Goal: Transaction & Acquisition: Obtain resource

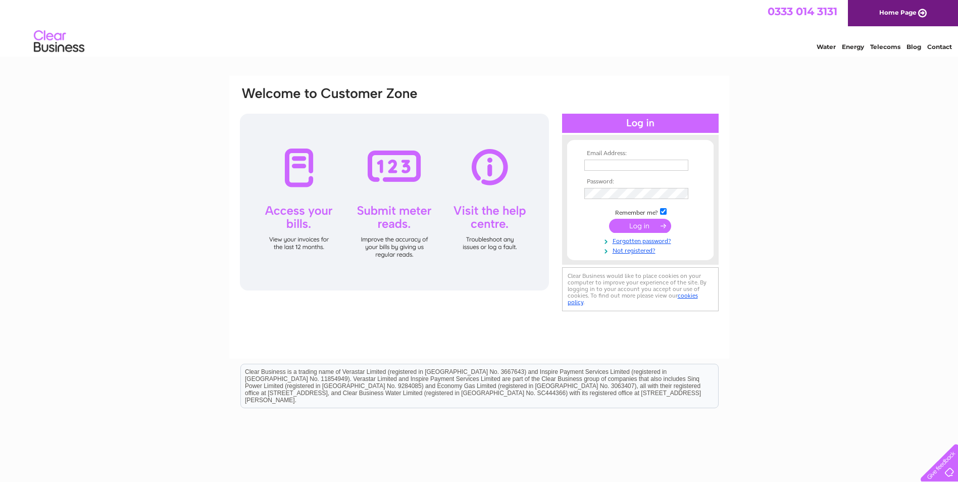
type input "lorrainedickie30@gmail.com"
click at [631, 225] on input "submit" at bounding box center [640, 226] width 62 height 14
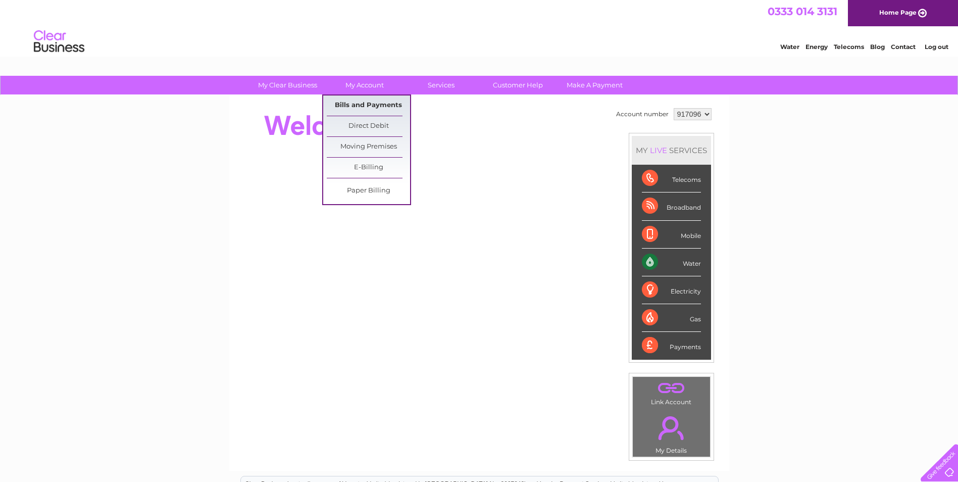
click at [366, 105] on link "Bills and Payments" at bounding box center [368, 105] width 83 height 20
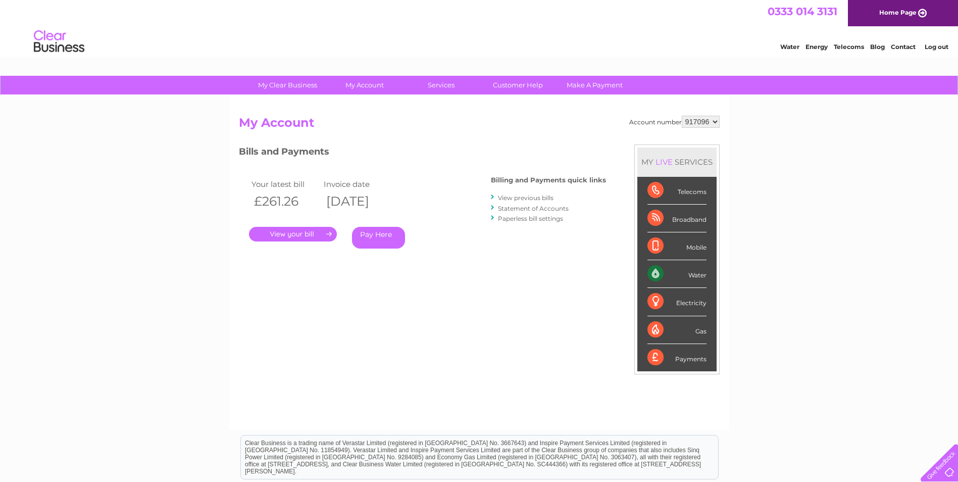
click at [306, 231] on link "." at bounding box center [293, 234] width 88 height 15
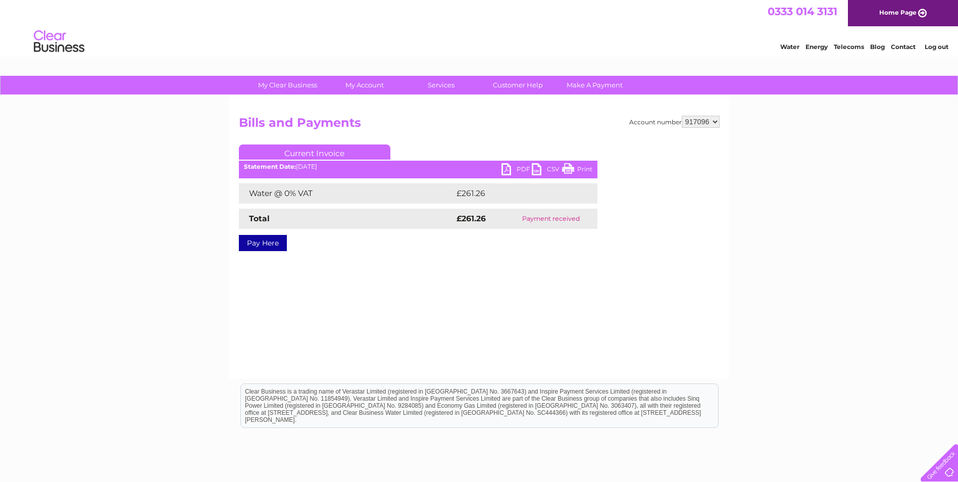
click at [570, 167] on link "Print" at bounding box center [577, 170] width 30 height 15
click at [539, 170] on link "CSV" at bounding box center [547, 170] width 30 height 15
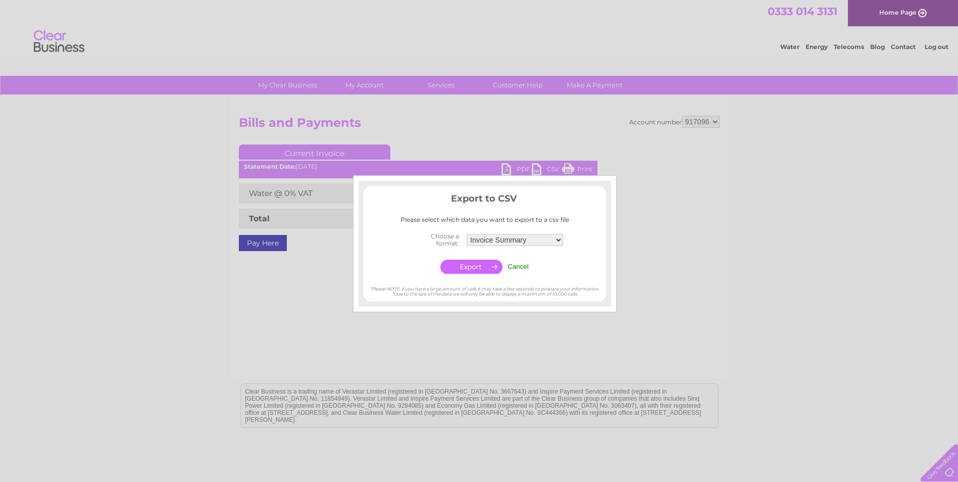
click at [520, 266] on input "Cancel" at bounding box center [518, 267] width 21 height 8
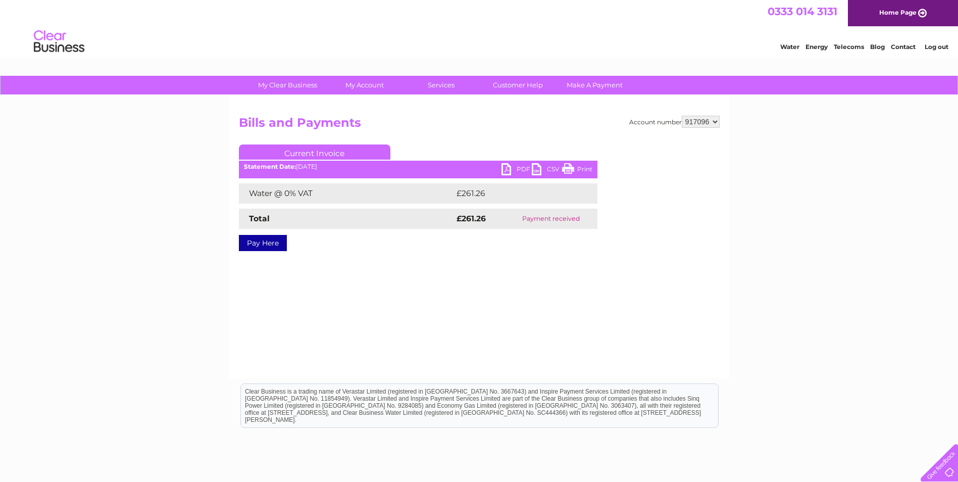
click at [512, 168] on link "PDF" at bounding box center [517, 170] width 30 height 15
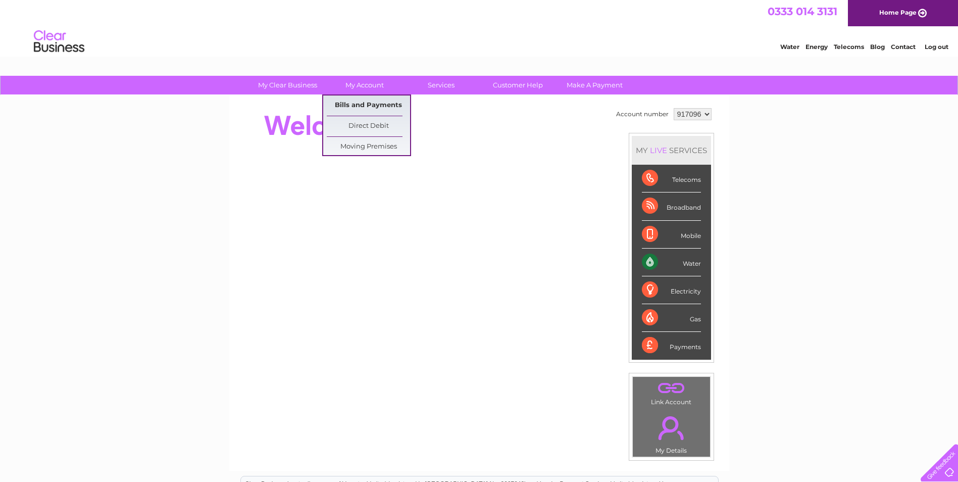
click at [372, 103] on ul "Bills and Payments Direct Debit Moving Premises E-Billing Paper Billing" at bounding box center [366, 125] width 89 height 62
click at [374, 107] on div "My Clear Business Login Details My Details My Preferences Link Account My Accou…" at bounding box center [479, 360] width 958 height 568
click at [368, 106] on link "Bills and Payments" at bounding box center [368, 105] width 83 height 20
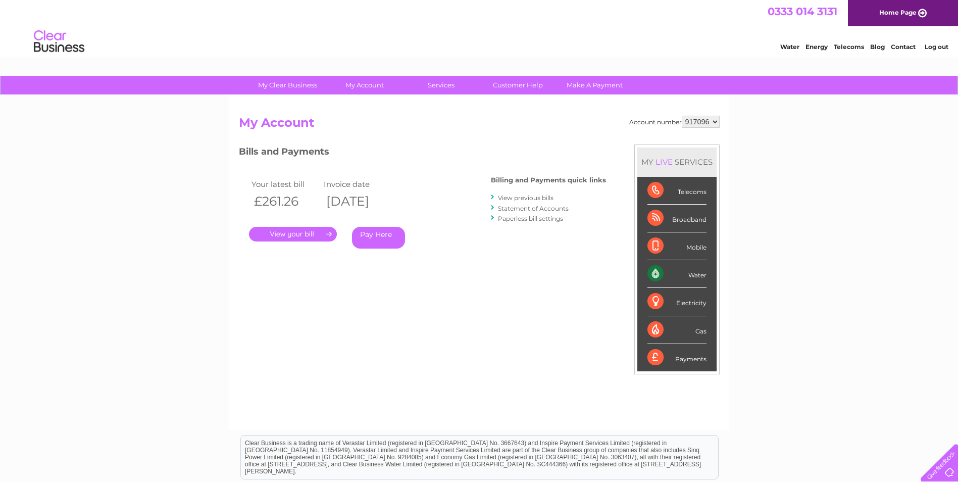
click at [531, 198] on link "View previous bills" at bounding box center [526, 198] width 56 height 8
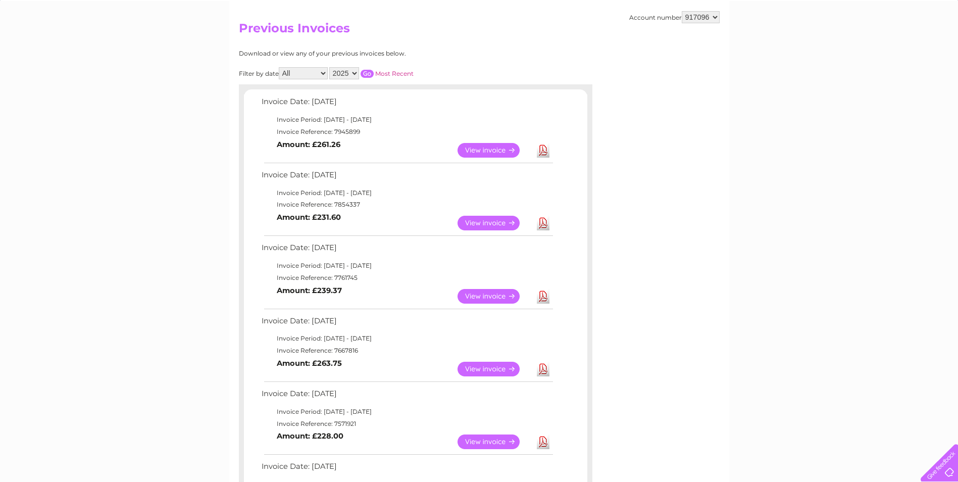
scroll to position [101, 0]
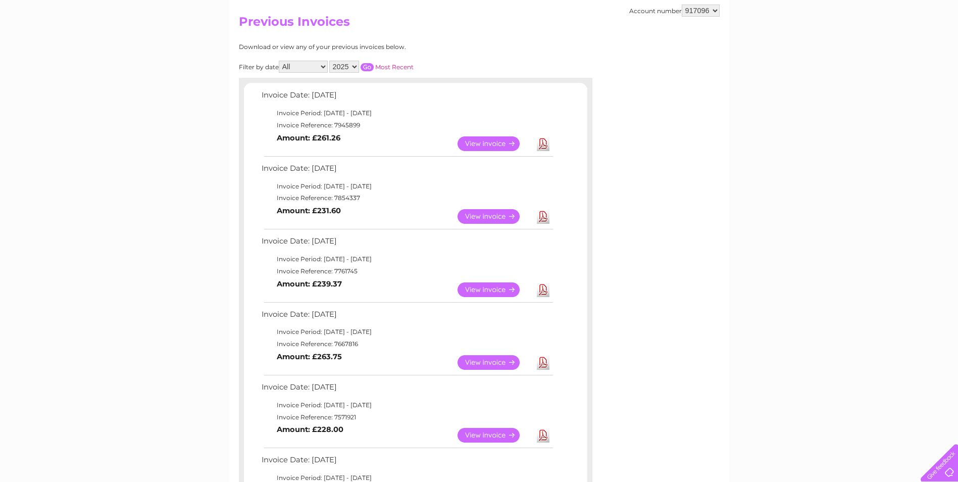
click at [542, 219] on link "Download" at bounding box center [543, 216] width 13 height 15
